Goal: Task Accomplishment & Management: Complete application form

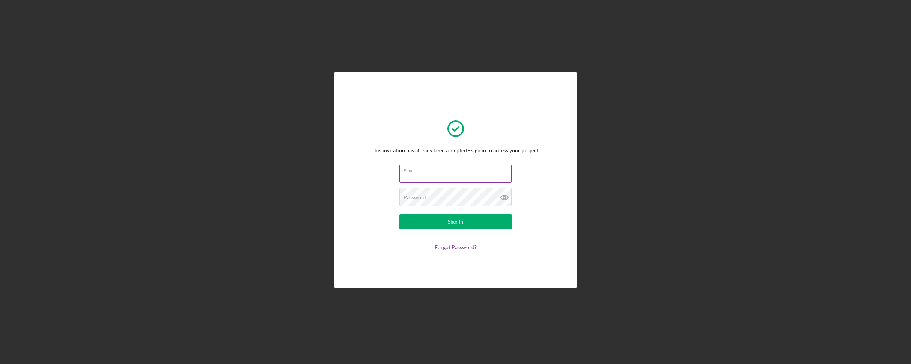
click at [460, 173] on input "Email" at bounding box center [455, 174] width 112 height 18
type input "[EMAIL_ADDRESS][DOMAIN_NAME]"
click at [487, 222] on button "Sign In" at bounding box center [455, 221] width 113 height 15
